Goal: Task Accomplishment & Management: Use online tool/utility

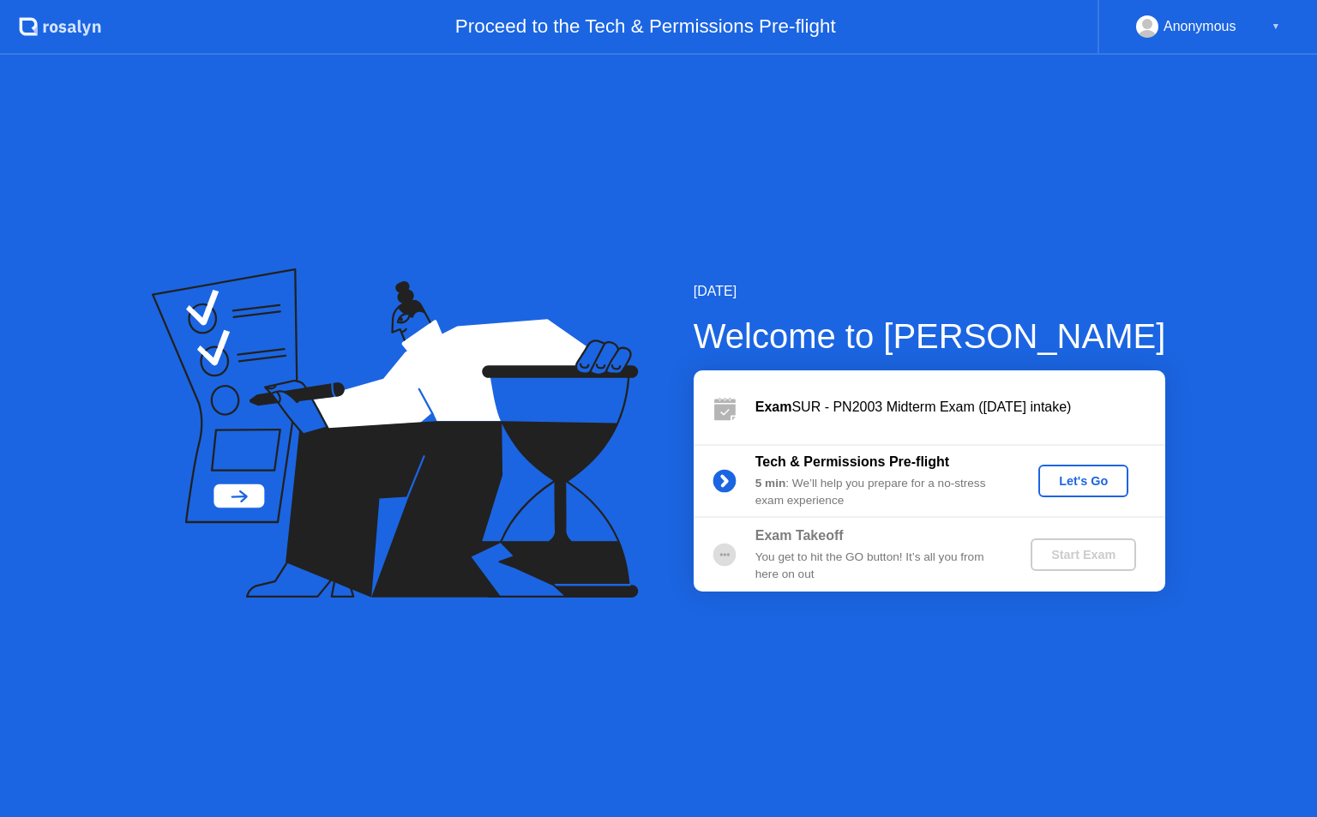
click at [1081, 483] on div "Let's Go" at bounding box center [1083, 481] width 76 height 14
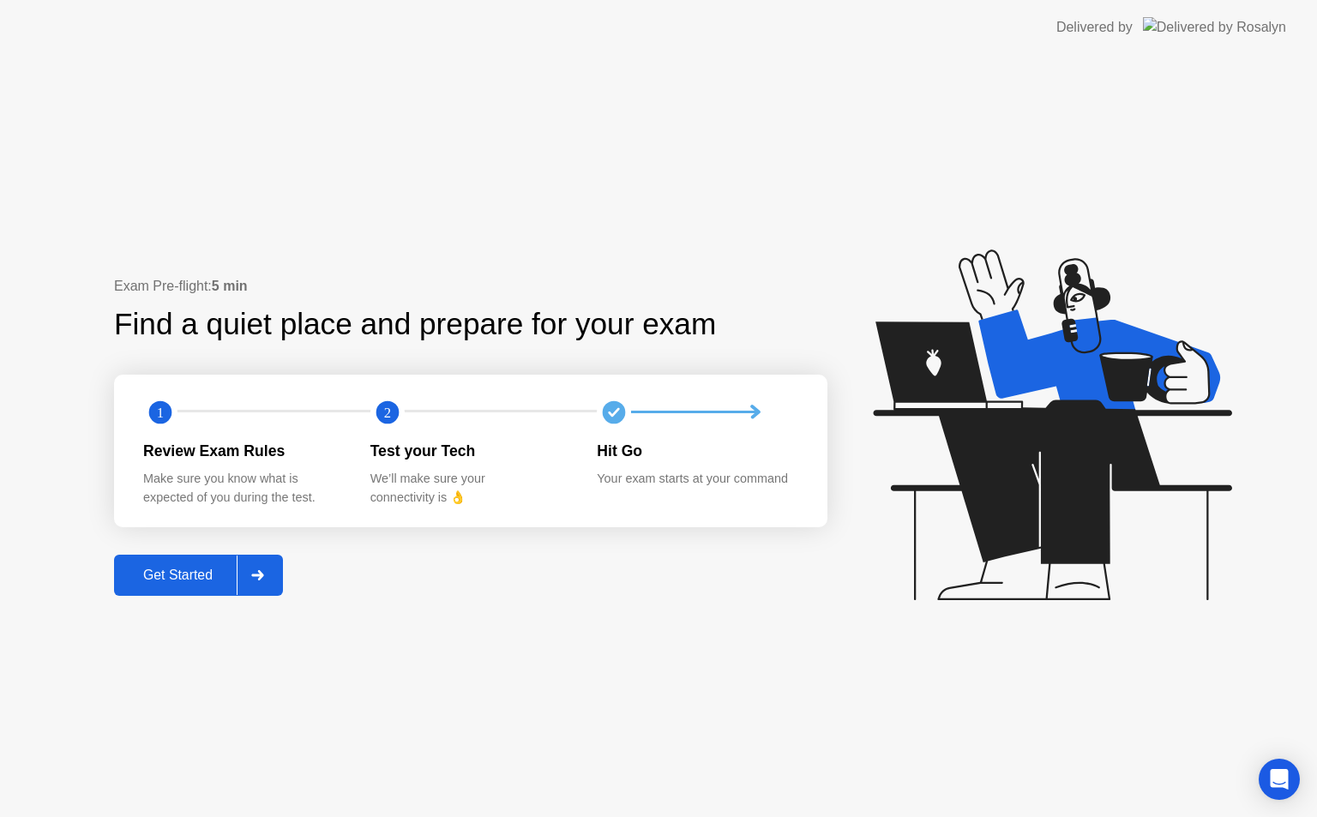
click at [283, 582] on button "Get Started" at bounding box center [198, 575] width 169 height 41
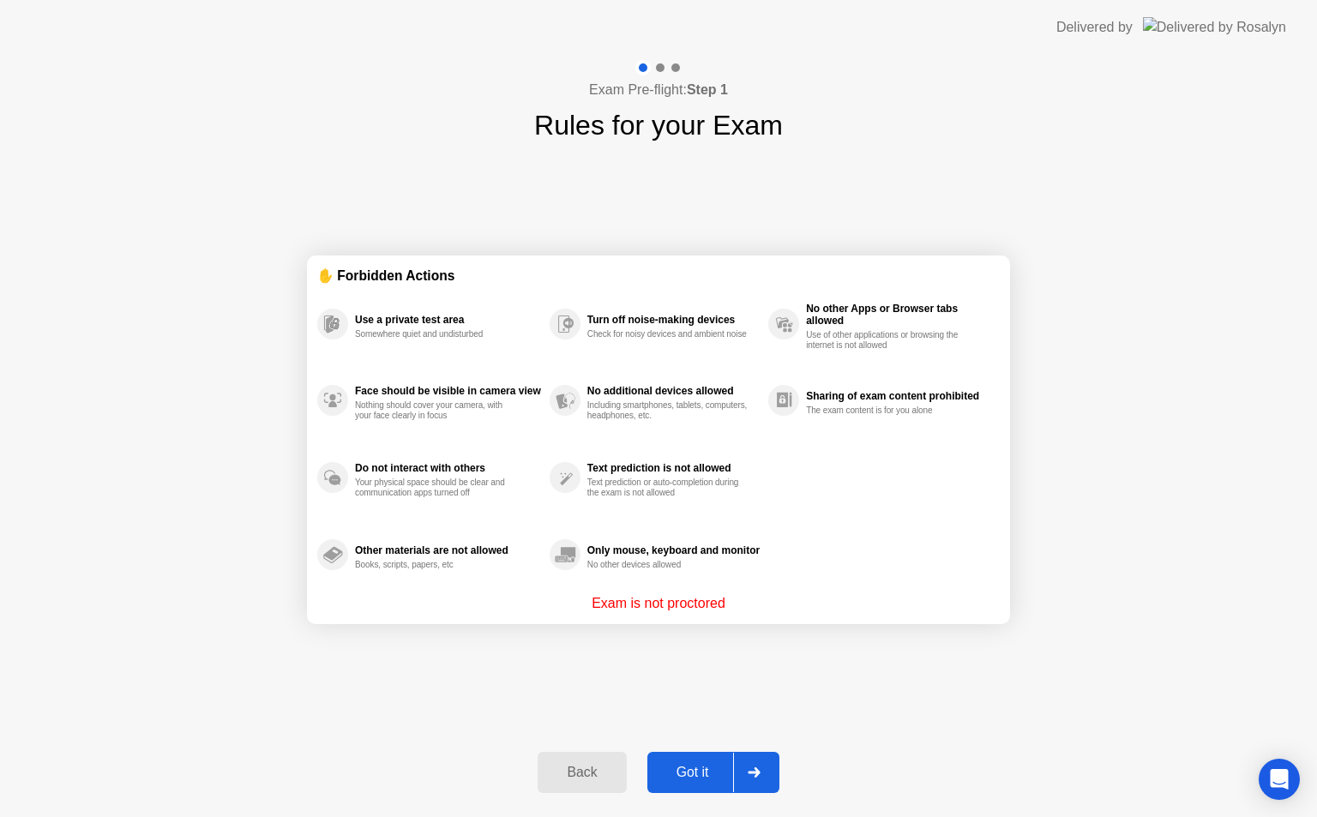
click at [736, 776] on div at bounding box center [753, 772] width 41 height 39
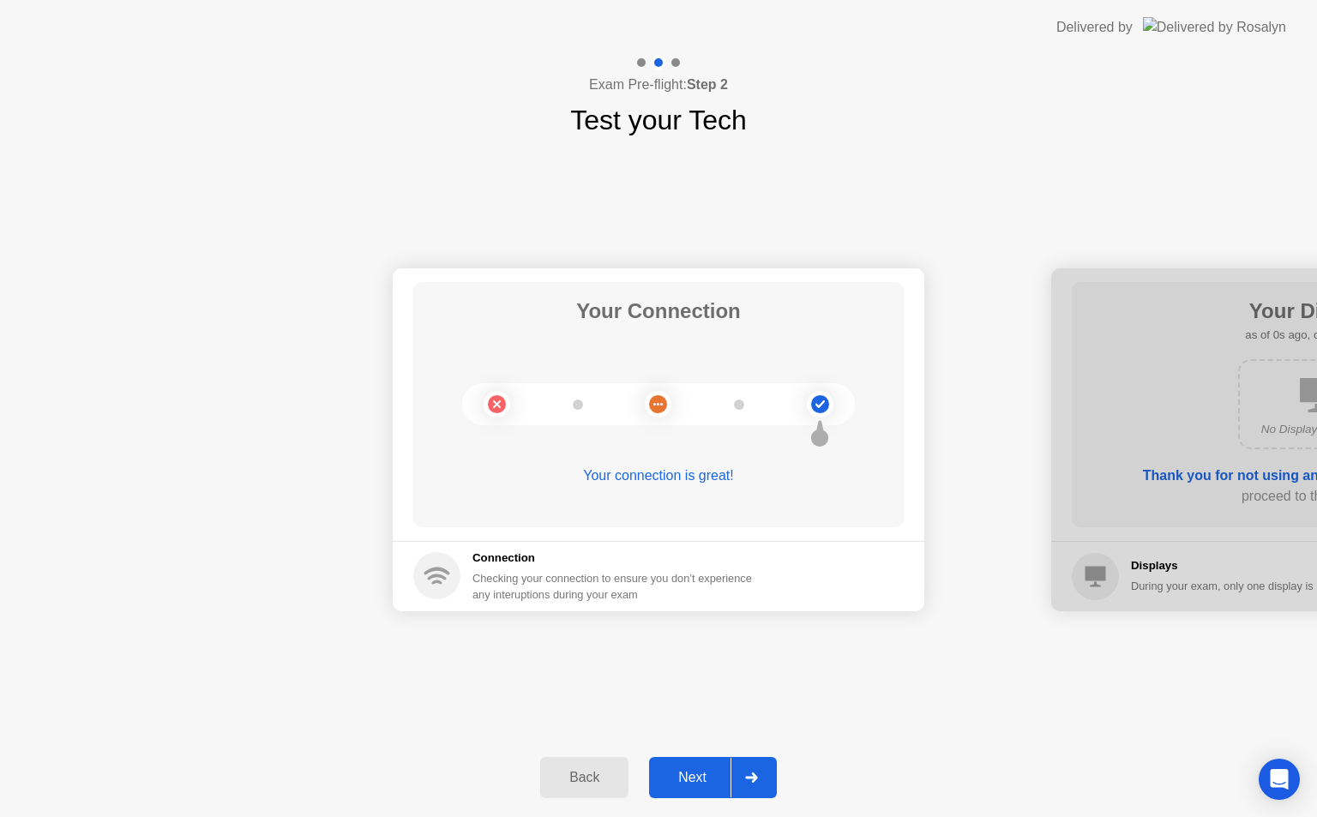
click at [736, 772] on div at bounding box center [750, 777] width 41 height 39
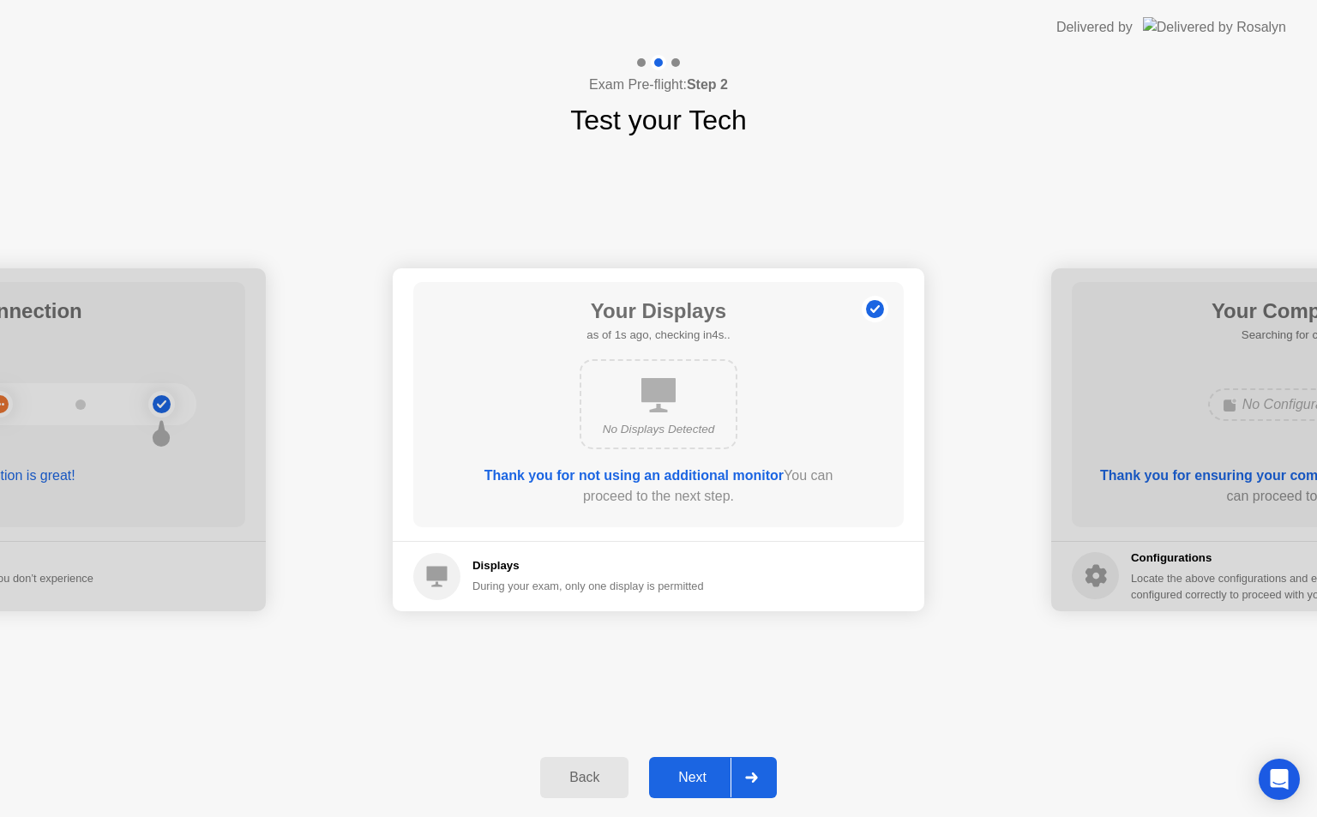
click at [736, 772] on div at bounding box center [750, 777] width 41 height 39
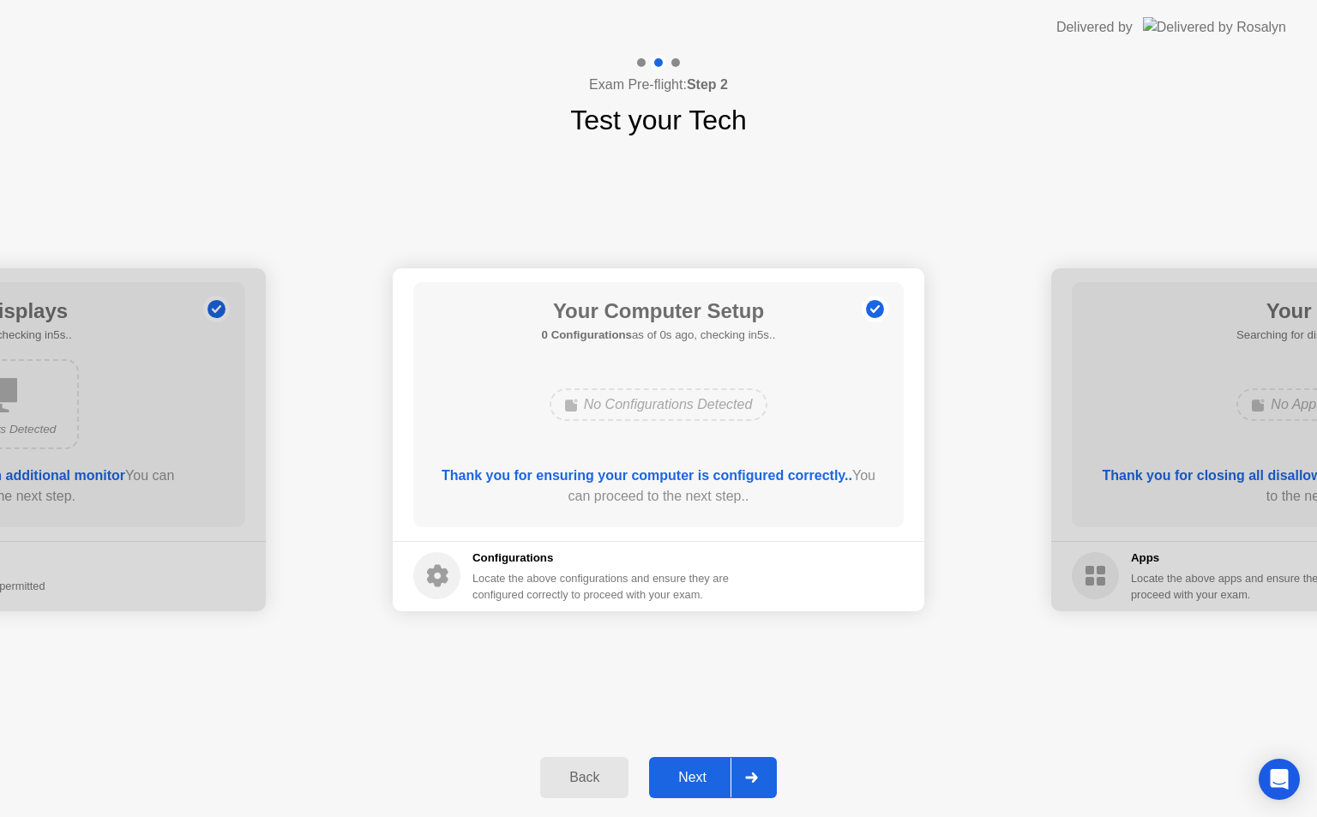
click at [736, 772] on div at bounding box center [750, 777] width 41 height 39
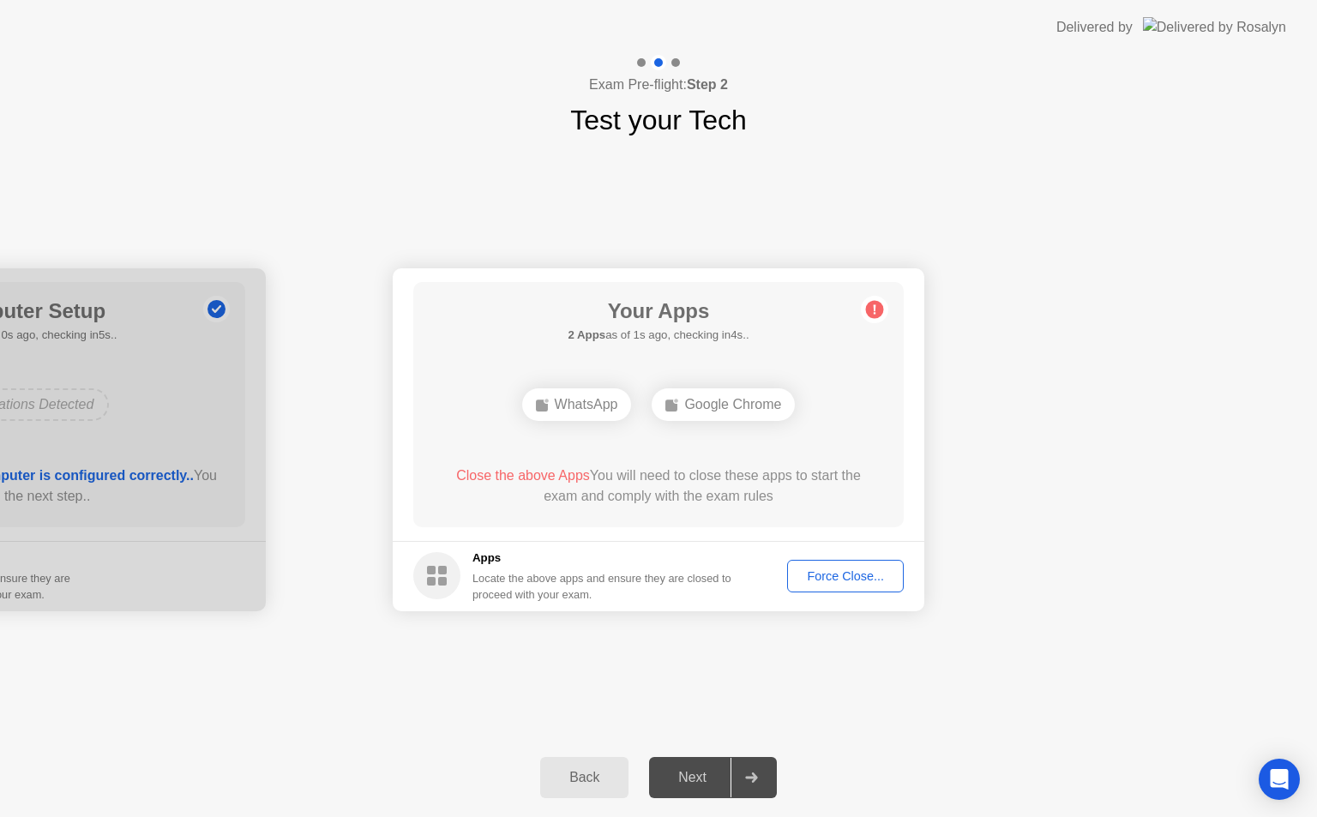
click at [860, 570] on div "Force Close..." at bounding box center [845, 576] width 105 height 14
click at [834, 572] on div "Force Close..." at bounding box center [845, 576] width 105 height 14
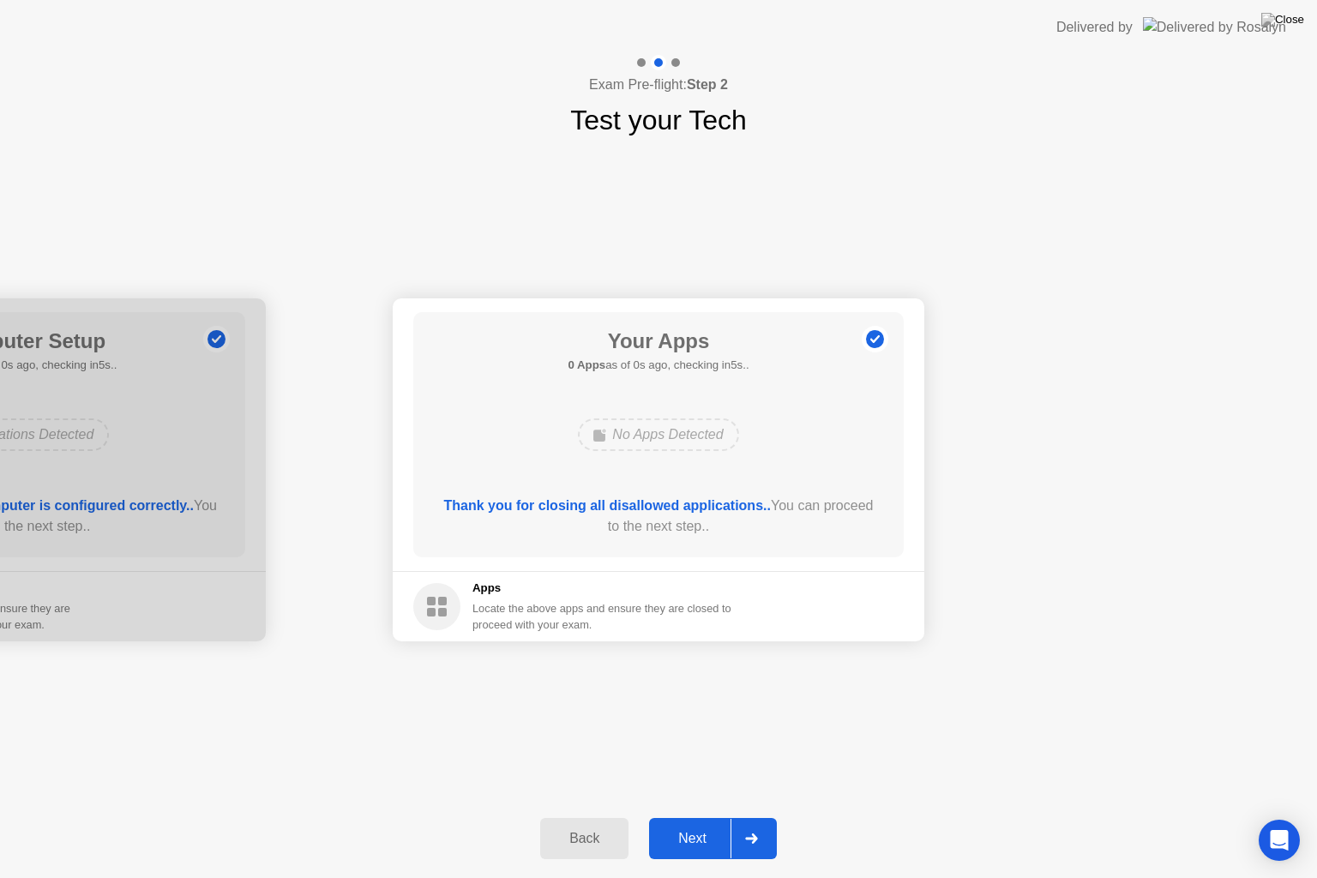
drag, startPoint x: 743, startPoint y: 523, endPoint x: 721, endPoint y: 839, distance: 317.1
click at [721, 816] on div "Exam Pre-flight: Step 2 Test your Tech Your Connection Your connection is great…" at bounding box center [658, 466] width 1317 height 823
click at [721, 816] on div "Next" at bounding box center [692, 838] width 76 height 15
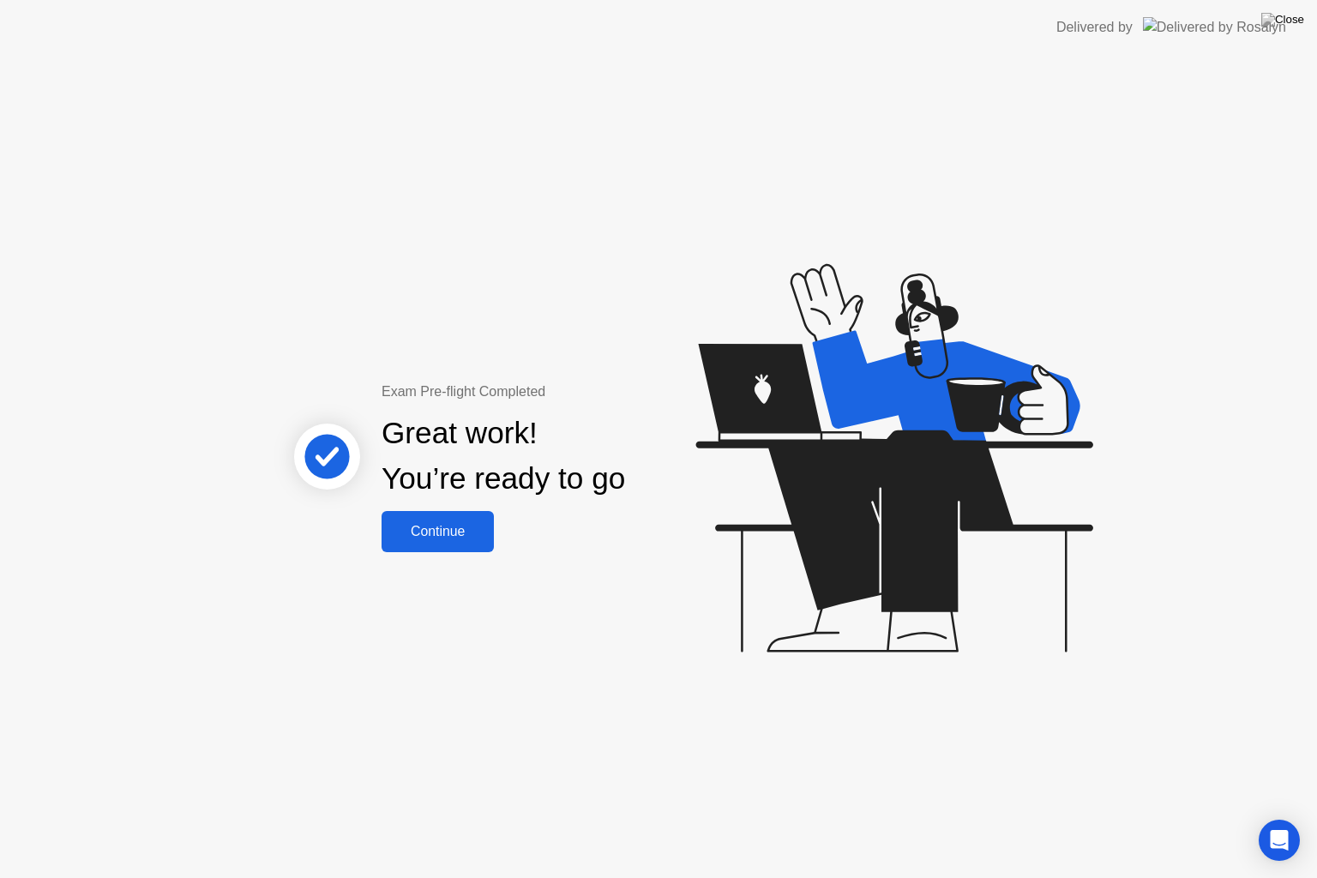
click at [449, 536] on div "Continue" at bounding box center [438, 531] width 102 height 15
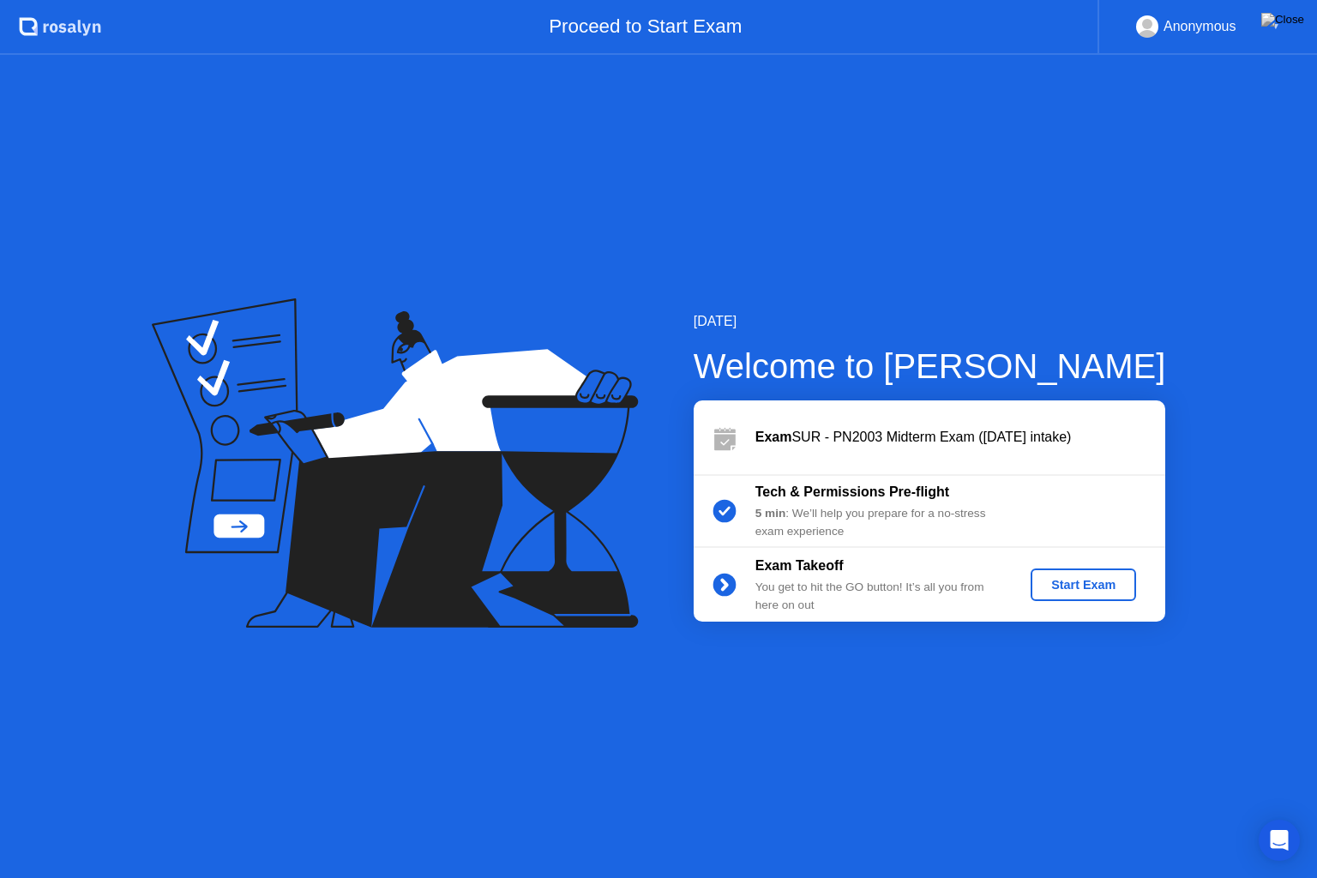
drag, startPoint x: 449, startPoint y: 536, endPoint x: 870, endPoint y: 518, distance: 421.3
click at [870, 518] on div "[DATE] Welcome to [PERSON_NAME] Exam SUR - PN2003 Midterm Exam ([DATE] intake) …" at bounding box center [658, 466] width 1317 height 823
click at [1090, 578] on div "Start Exam" at bounding box center [1083, 585] width 92 height 14
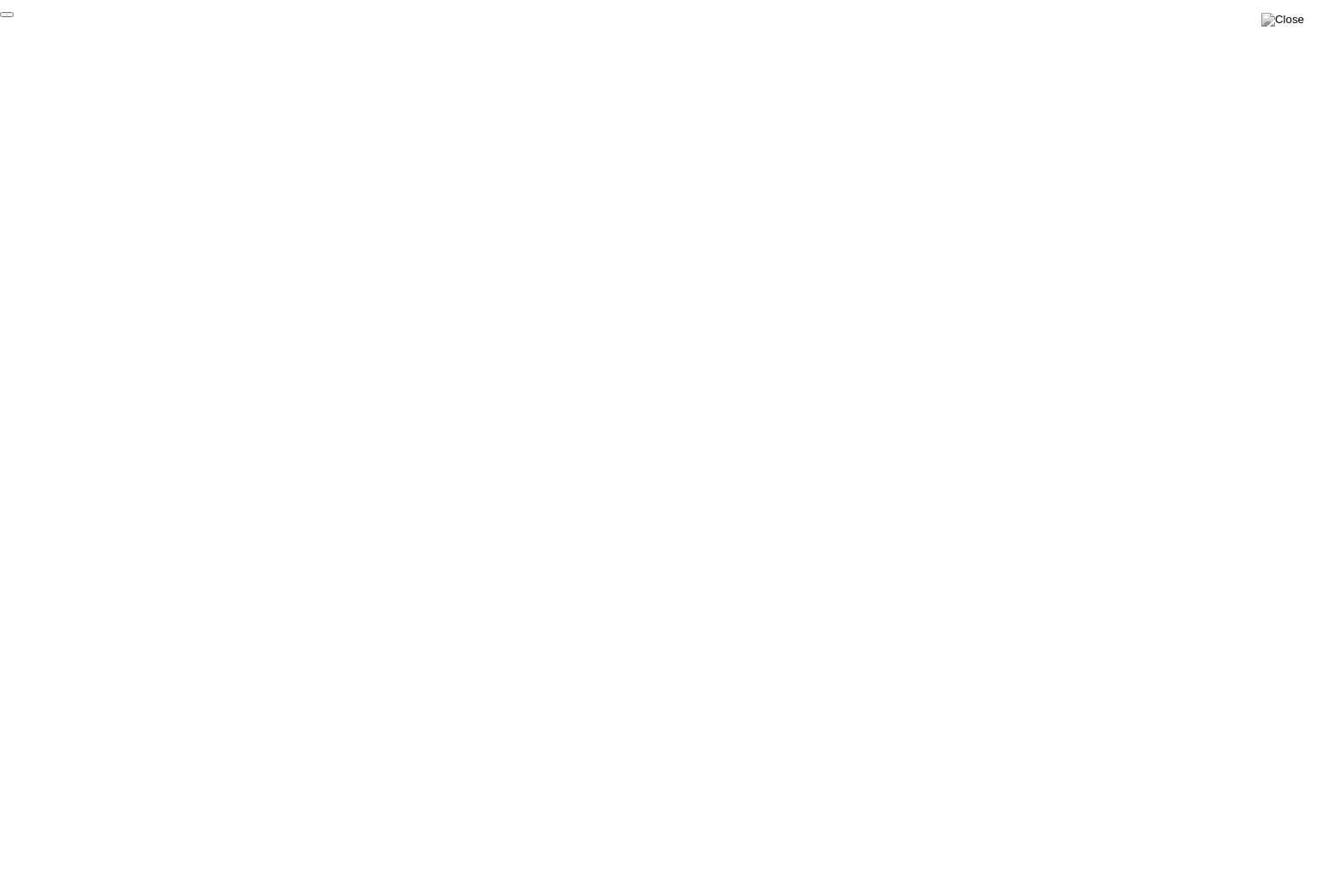
click at [14, 17] on button "End Proctoring Session" at bounding box center [7, 14] width 14 height 5
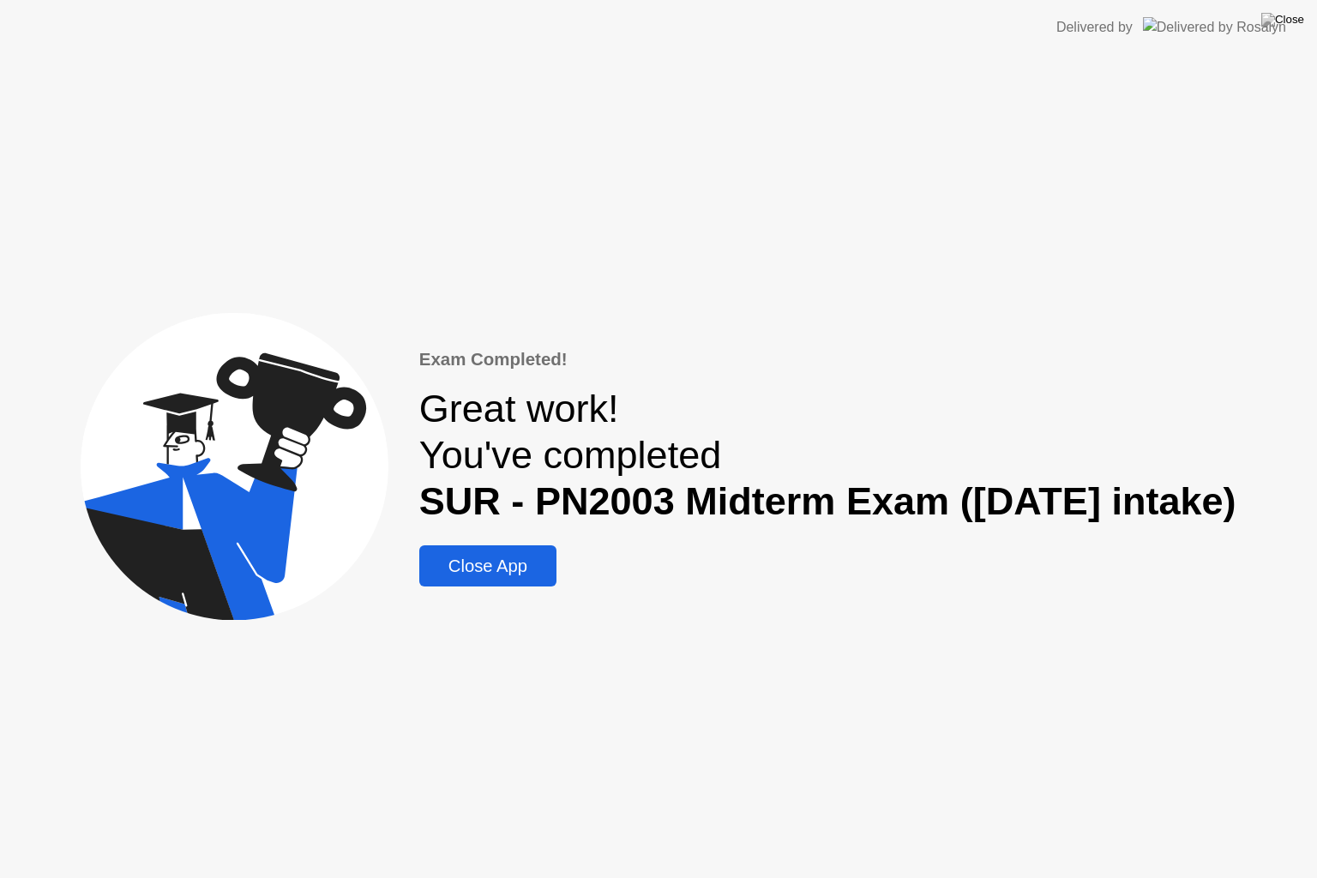
click at [501, 570] on div "Close App" at bounding box center [487, 566] width 127 height 20
